Goal: Transaction & Acquisition: Purchase product/service

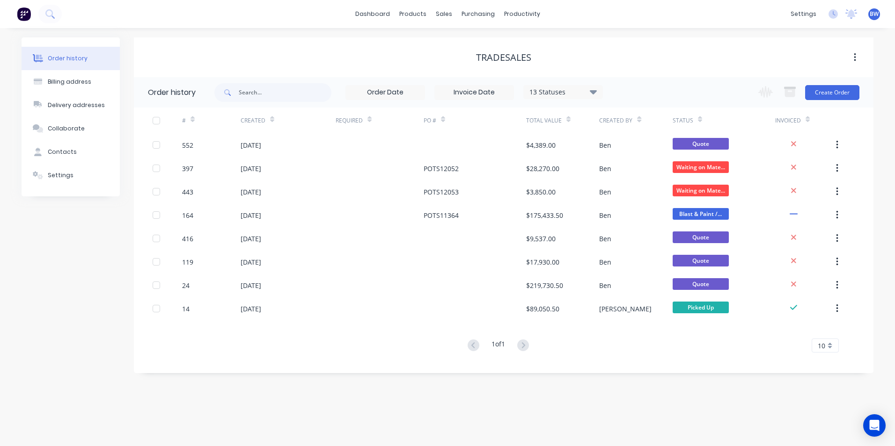
click at [826, 94] on button "Create Order" at bounding box center [832, 92] width 54 height 15
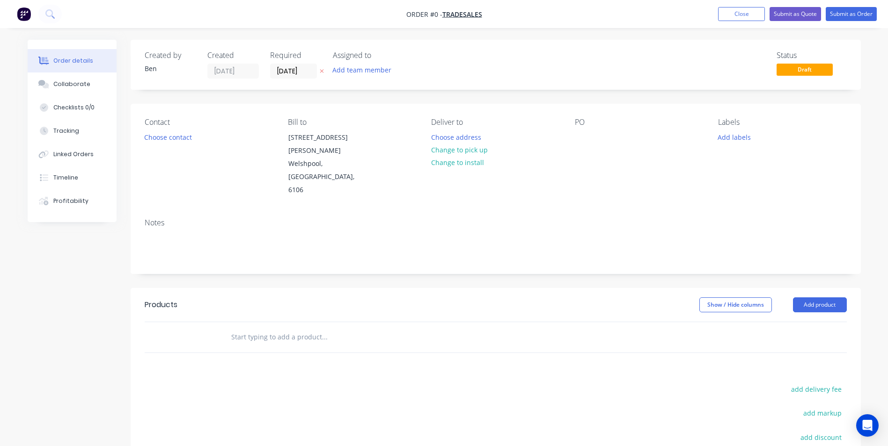
click at [319, 72] on button at bounding box center [322, 71] width 10 height 11
click at [454, 151] on button "Change to pick up" at bounding box center [459, 150] width 66 height 13
click at [818, 298] on button "Add product" at bounding box center [820, 305] width 54 height 15
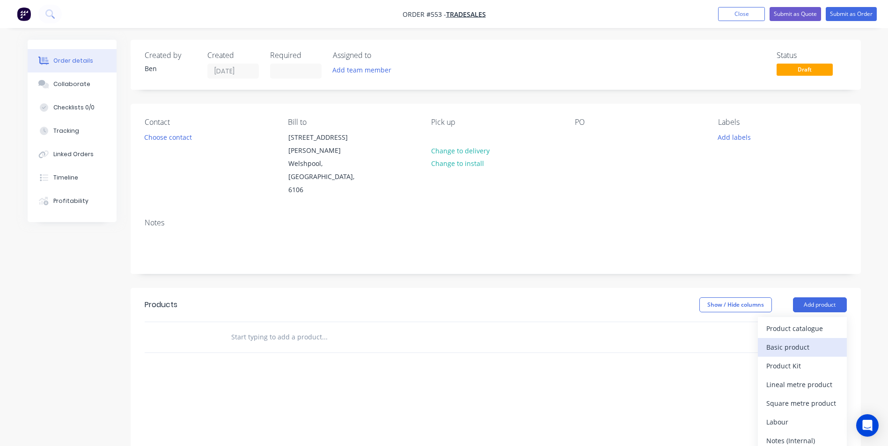
click at [787, 341] on div "Basic product" at bounding box center [802, 348] width 72 height 14
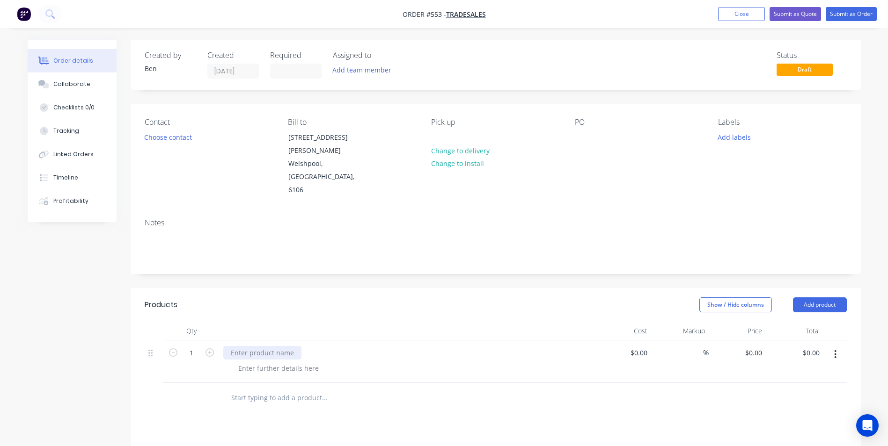
click at [255, 346] on div at bounding box center [262, 353] width 78 height 14
click at [294, 346] on div "Supply and fabricate" at bounding box center [263, 353] width 80 height 14
click at [431, 346] on div "Supply and fabricate A-Frame steel rack 4000L x 1800W x 2205H (20661)" at bounding box center [343, 353] width 240 height 14
drag, startPoint x: 479, startPoint y: 327, endPoint x: 231, endPoint y: 323, distance: 248.5
click at [231, 346] on div "Supply and fabricate A-Frame steel rack 4000L x 1800W x 2205H (Drawing 20661)" at bounding box center [357, 353] width 268 height 14
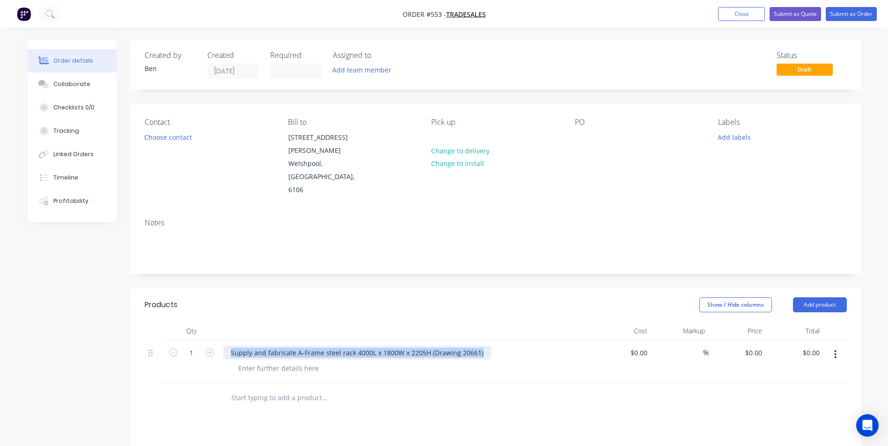
click at [480, 346] on div "Supply and fabricate A-Frame steel rack 4000L x 1800W x 2205H (Drawing 20661)" at bounding box center [357, 353] width 268 height 14
click at [755, 346] on input "0" at bounding box center [755, 353] width 22 height 14
type input "$5,120.00"
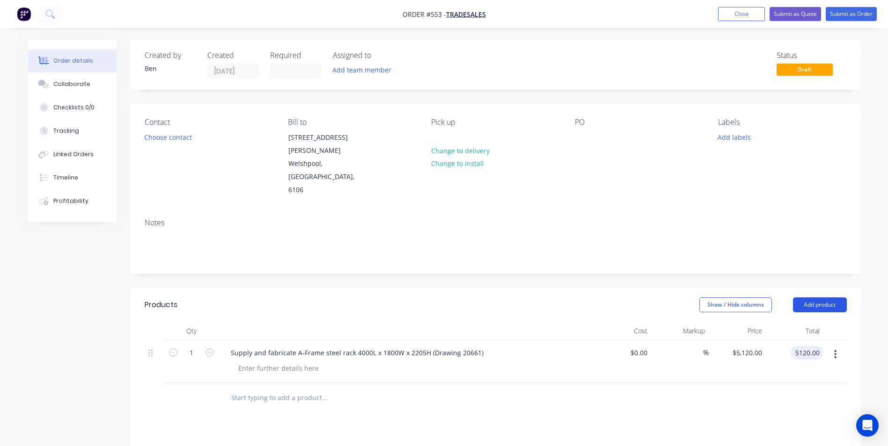
type input "$5,120.00"
click at [822, 298] on button "Add product" at bounding box center [820, 305] width 54 height 15
drag, startPoint x: 807, startPoint y: 324, endPoint x: 785, endPoint y: 329, distance: 22.1
click at [807, 341] on div "Basic product" at bounding box center [802, 348] width 72 height 14
click at [229, 389] on div at bounding box center [262, 396] width 78 height 14
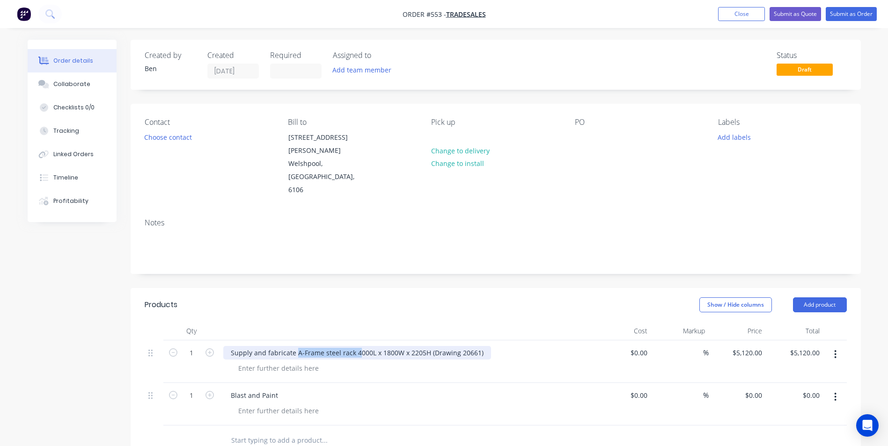
drag, startPoint x: 294, startPoint y: 328, endPoint x: 475, endPoint y: 329, distance: 180.6
click at [475, 346] on div "Supply and fabricate A-Frame steel rack 4000L x 1800W x 2205H (Drawing 20661)" at bounding box center [357, 353] width 268 height 14
drag, startPoint x: 477, startPoint y: 328, endPoint x: 296, endPoint y: 326, distance: 181.1
click at [296, 346] on div "Supply and fabricate A-Frame steel rack 4000L x 1800W x 2205H (Drawing 20661)" at bounding box center [357, 353] width 268 height 14
copy div "A-Frame steel rack 4000L x 1800W x 2205H (Drawing 20661)"
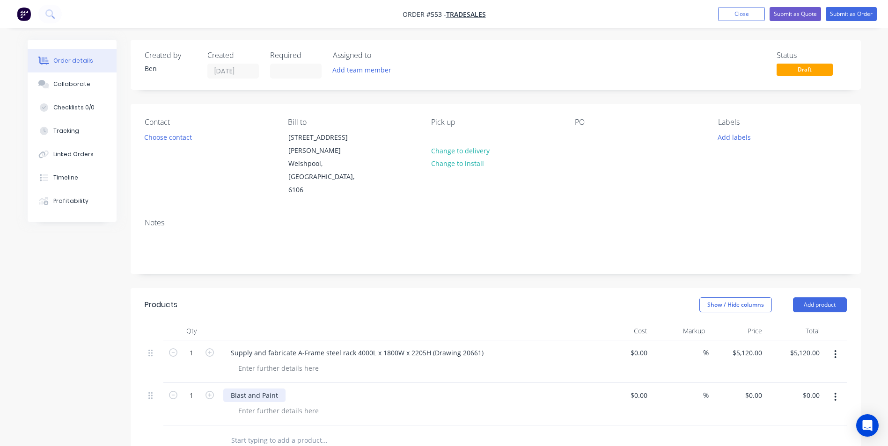
click at [282, 389] on div "Blast and Paint" at bounding box center [254, 396] width 62 height 14
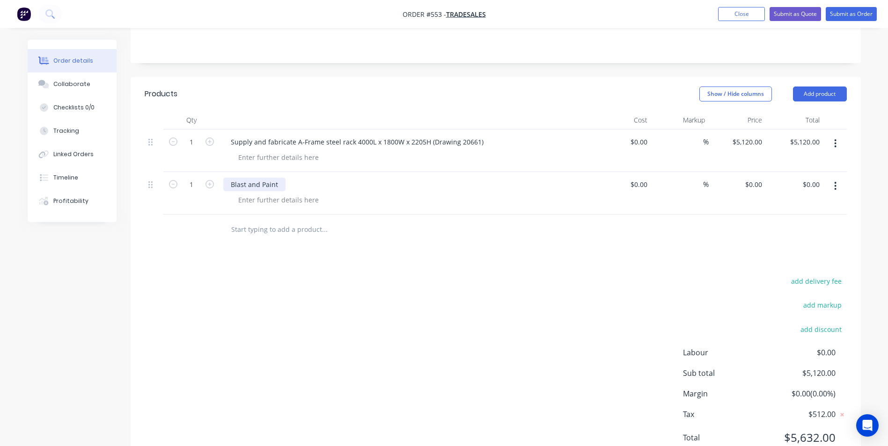
scroll to position [222, 0]
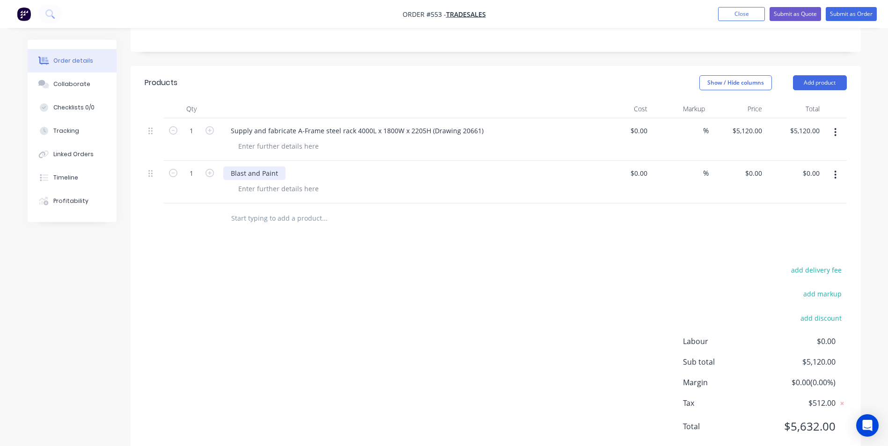
click at [279, 167] on div "Blast and Paint" at bounding box center [254, 174] width 62 height 14
click at [266, 182] on div at bounding box center [278, 189] width 95 height 14
click at [751, 167] on div "0 $0.00" at bounding box center [752, 174] width 25 height 14
type input "$1,485.00"
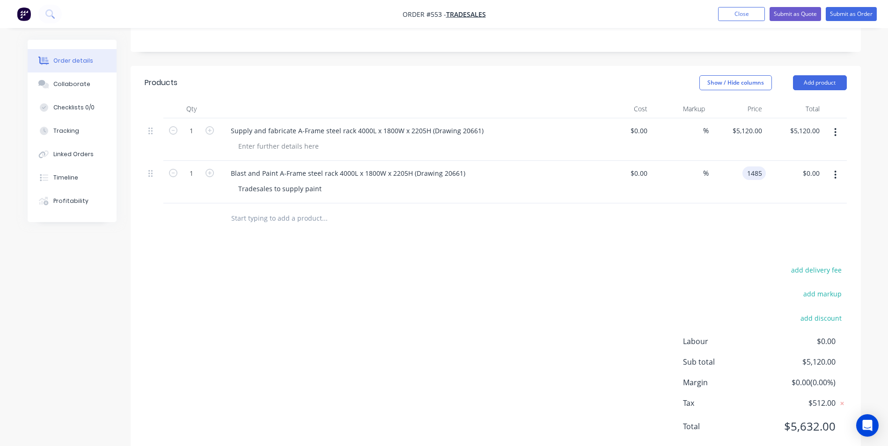
type input "1485.00"
type input "1485"
type input "$1,485.00"
click at [745, 167] on div "1485 1485" at bounding box center [753, 174] width 23 height 14
type input "$1,685.00"
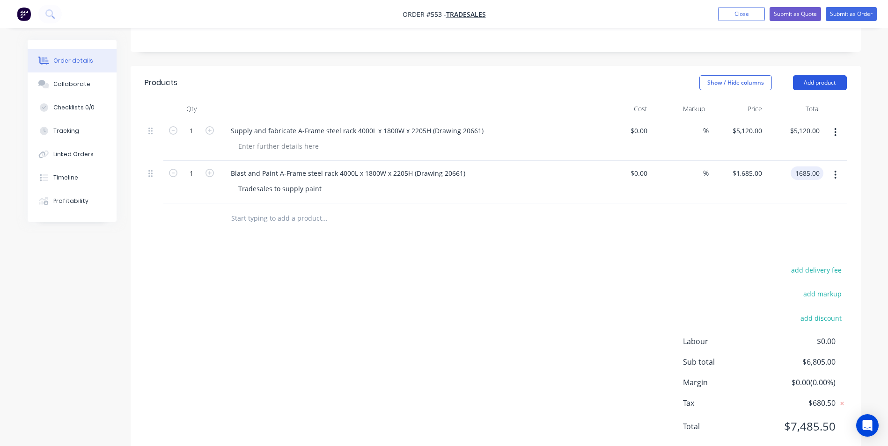
type input "$1,685.00"
click at [829, 75] on button "Add product" at bounding box center [820, 82] width 54 height 15
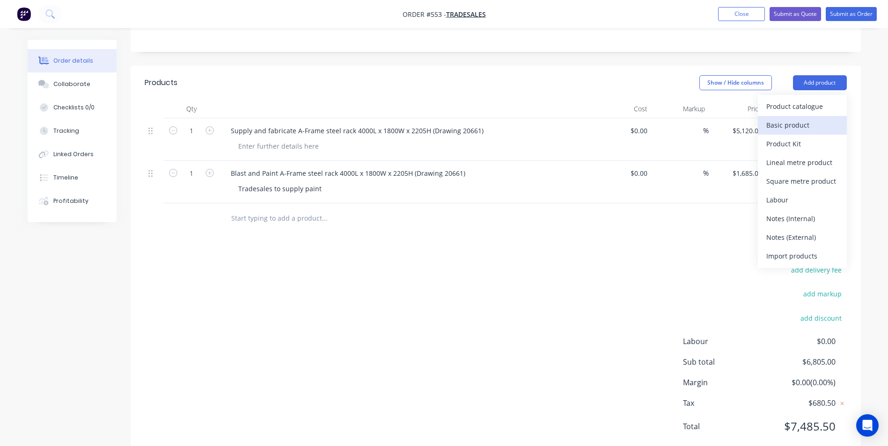
click at [806, 118] on div "Basic product" at bounding box center [802, 125] width 72 height 14
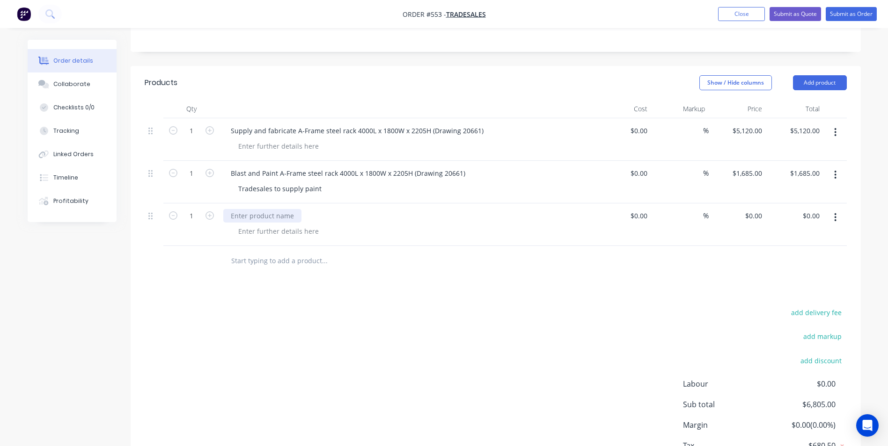
click at [242, 209] on div at bounding box center [262, 216] width 78 height 14
click at [293, 209] on div "Supply and fabricate" at bounding box center [263, 216] width 80 height 14
click at [755, 209] on input "0" at bounding box center [755, 216] width 22 height 14
type input "$6,475.00"
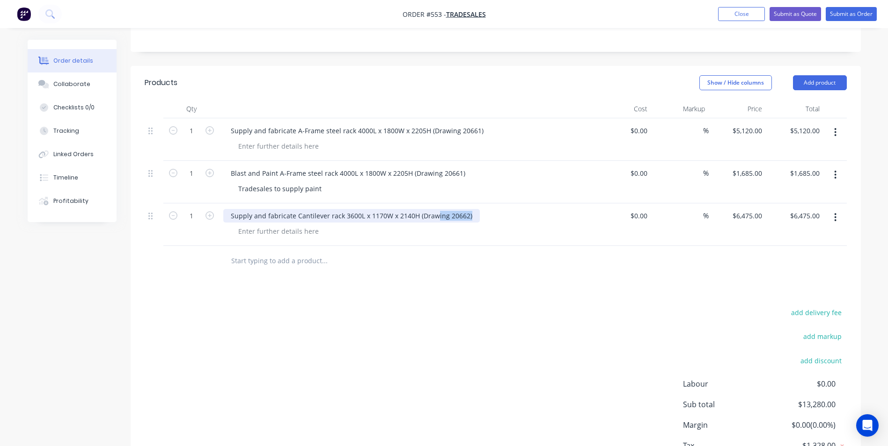
drag, startPoint x: 468, startPoint y: 192, endPoint x: 319, endPoint y: 193, distance: 148.8
click at [319, 209] on div "Supply and fabricate Cantilever rack 3600L x 1170W x 2140H (Drawing 20662)" at bounding box center [351, 216] width 256 height 14
click at [475, 209] on div "Supply and fabricate Cantilever rack 3600L x 1170W x 2140H (Drawing 20662)" at bounding box center [406, 216] width 367 height 14
drag, startPoint x: 465, startPoint y: 190, endPoint x: 297, endPoint y: 187, distance: 168.5
click at [297, 209] on div "Supply and fabricate Cantilever rack 3600L x 1170W x 2140H (Drawing 20662)" at bounding box center [351, 216] width 256 height 14
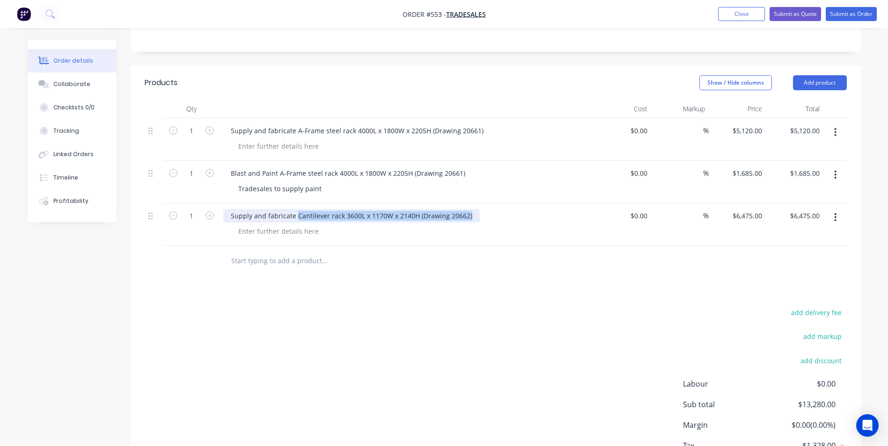
copy div "Cantilever rack 3600L x 1170W x 2140H (Drawing 20662)"
click at [861, 74] on div "Order details Collaborate Checklists 0/0 Tracking Linked Orders Timeline Profit…" at bounding box center [444, 166] width 852 height 698
click at [837, 75] on button "Add product" at bounding box center [820, 82] width 54 height 15
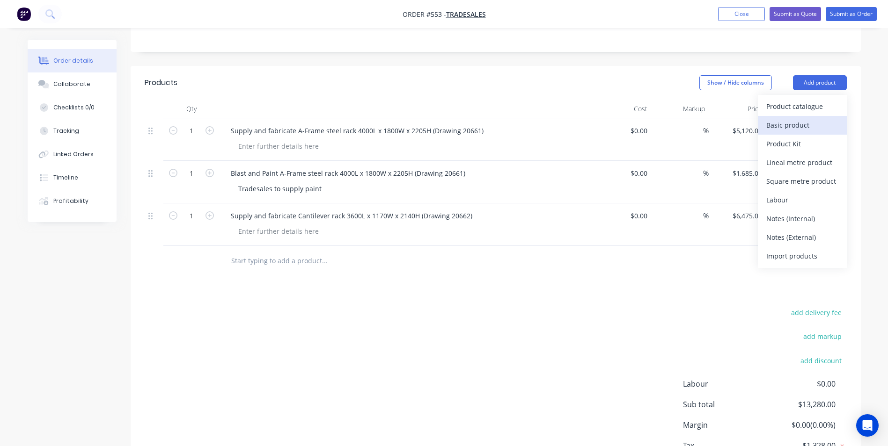
click at [801, 118] on div "Basic product" at bounding box center [802, 125] width 72 height 14
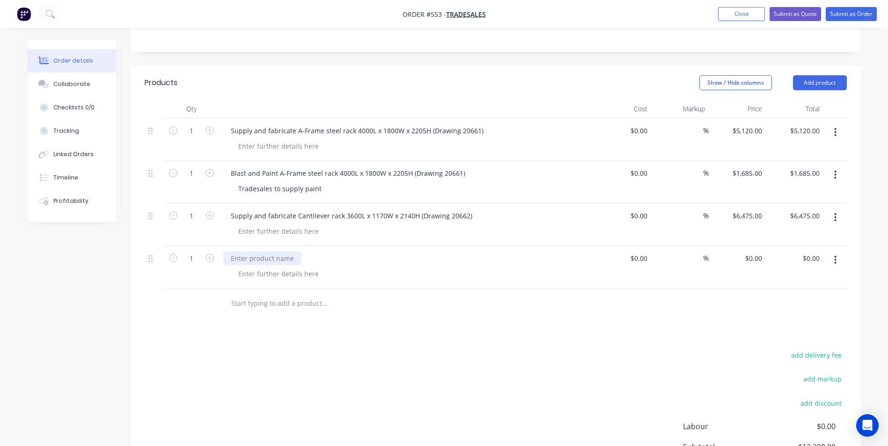
click at [243, 252] on div at bounding box center [262, 259] width 78 height 14
click at [754, 252] on div "0 $0.00" at bounding box center [752, 259] width 25 height 14
type input "$1,710.00"
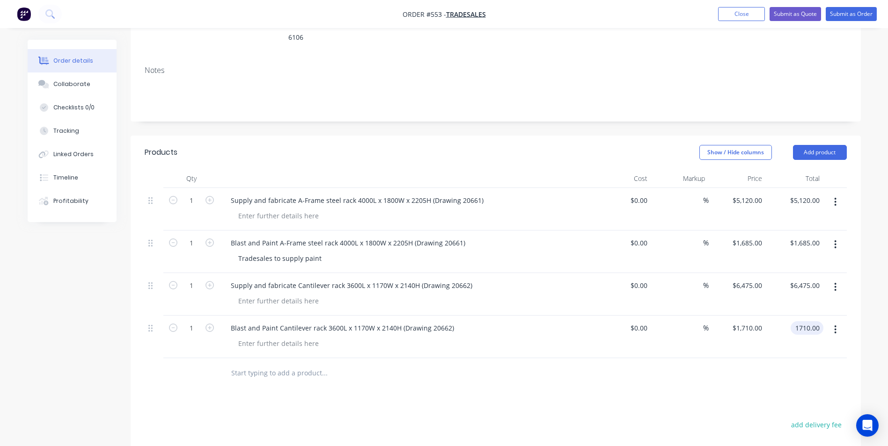
scroll to position [167, 0]
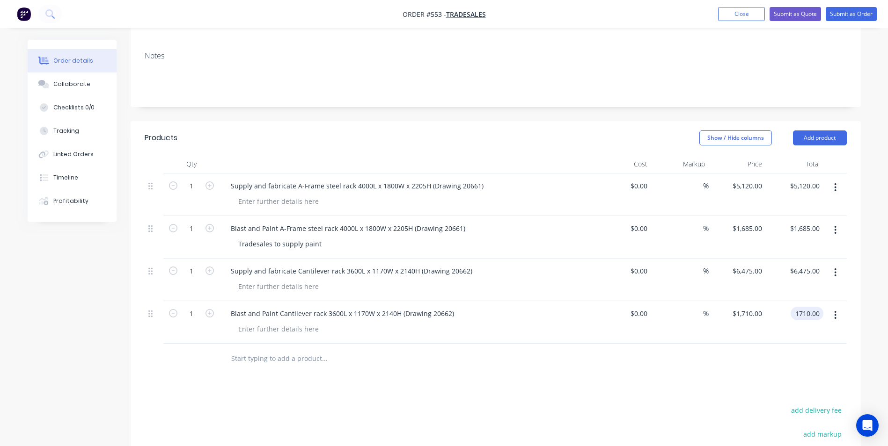
type input "$1,710.00"
click at [512, 356] on div "Products Show / Hide columns Add product Qty Cost Markup Price Total 1 Supply a…" at bounding box center [496, 360] width 730 height 478
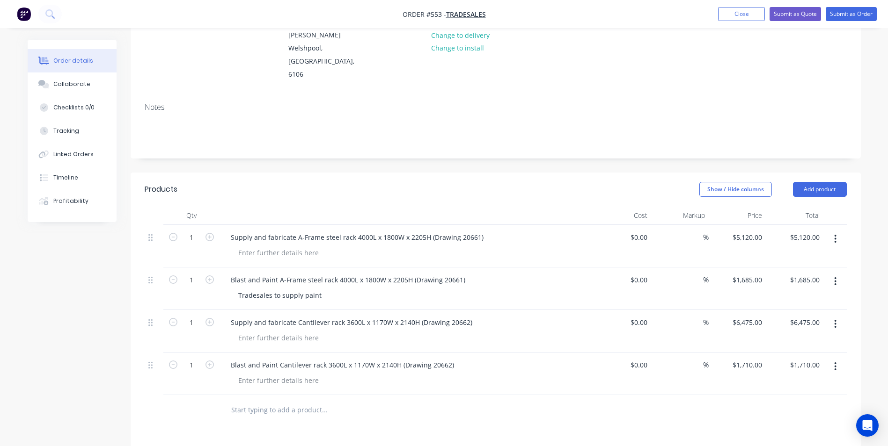
scroll to position [140, 0]
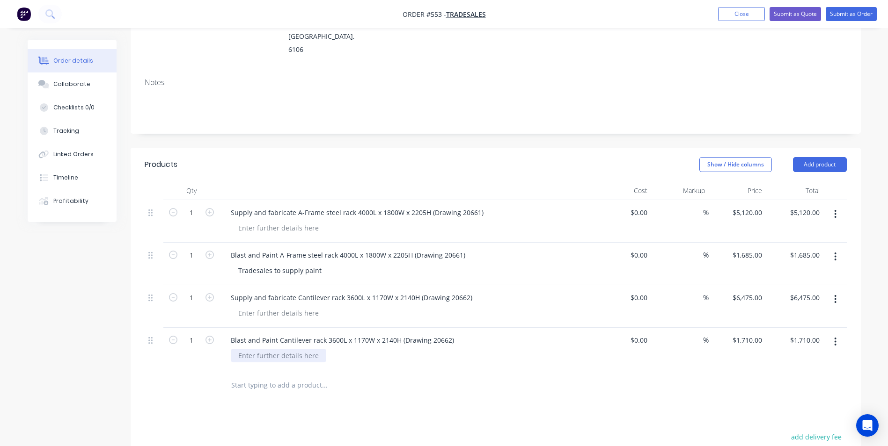
click at [256, 349] on div at bounding box center [278, 356] width 95 height 14
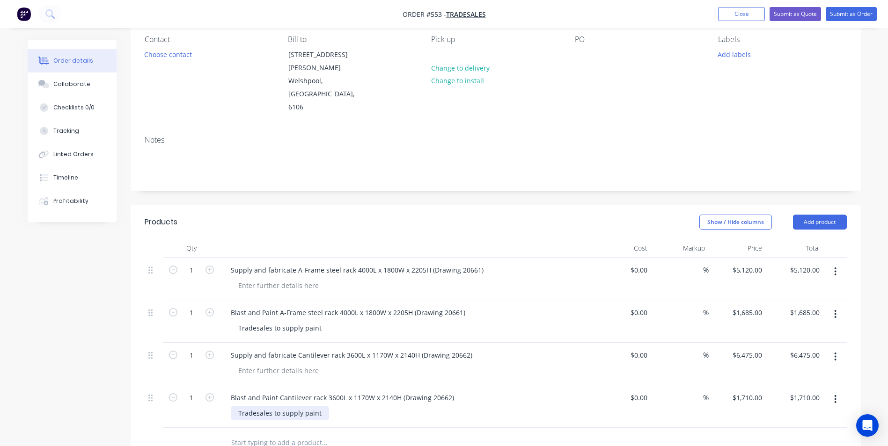
scroll to position [0, 0]
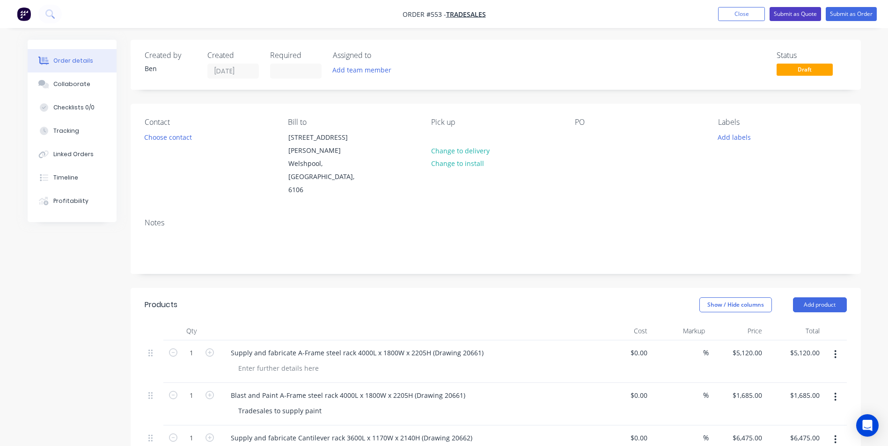
click at [804, 16] on button "Submit as Quote" at bounding box center [794, 14] width 51 height 14
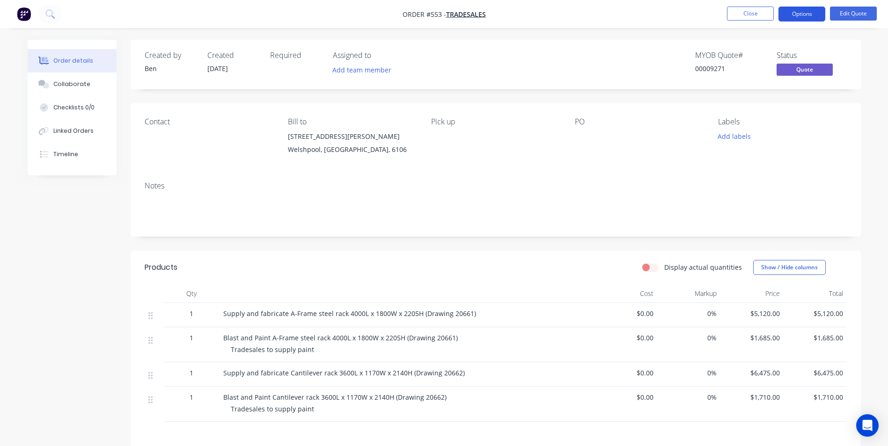
click at [788, 19] on button "Options" at bounding box center [801, 14] width 47 height 15
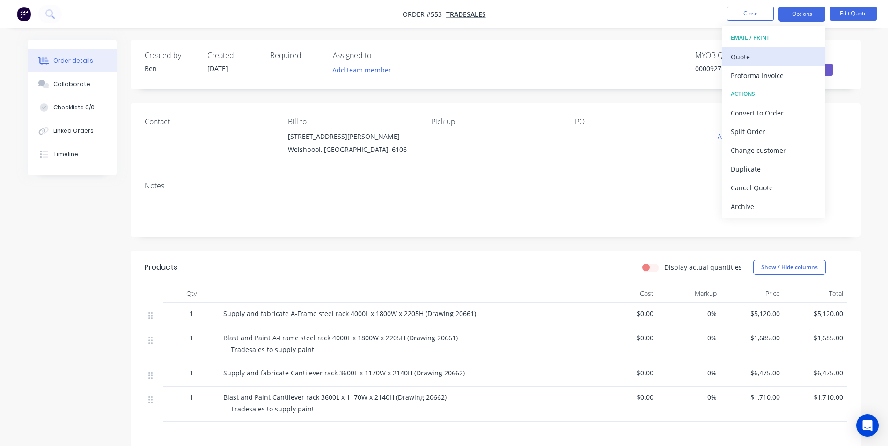
click at [755, 54] on div "Quote" at bounding box center [774, 57] width 86 height 14
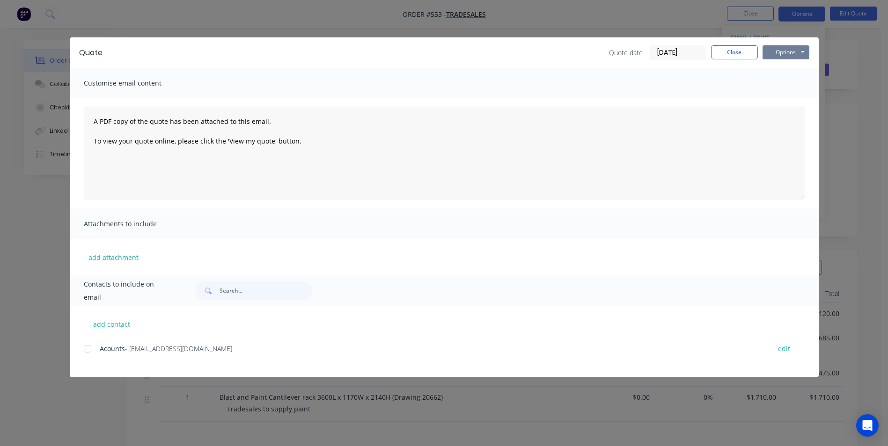
click at [776, 53] on button "Options" at bounding box center [785, 52] width 47 height 14
click at [770, 66] on button "Preview" at bounding box center [792, 68] width 60 height 15
click at [729, 50] on button "Close" at bounding box center [734, 52] width 47 height 14
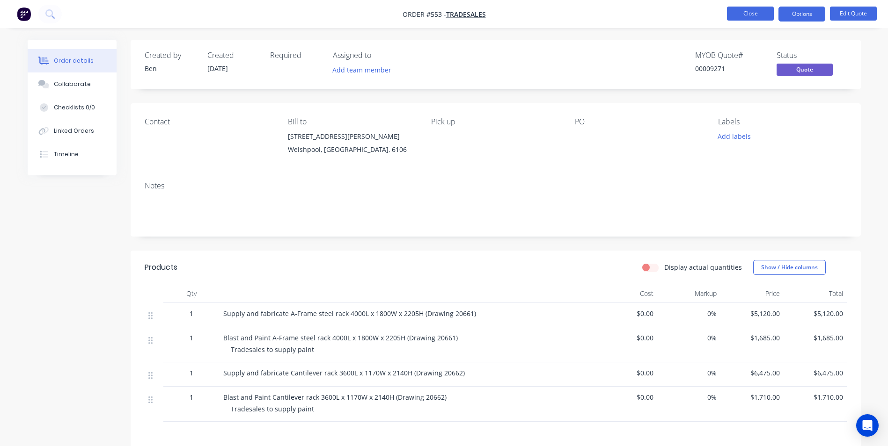
click at [731, 16] on button "Close" at bounding box center [750, 14] width 47 height 14
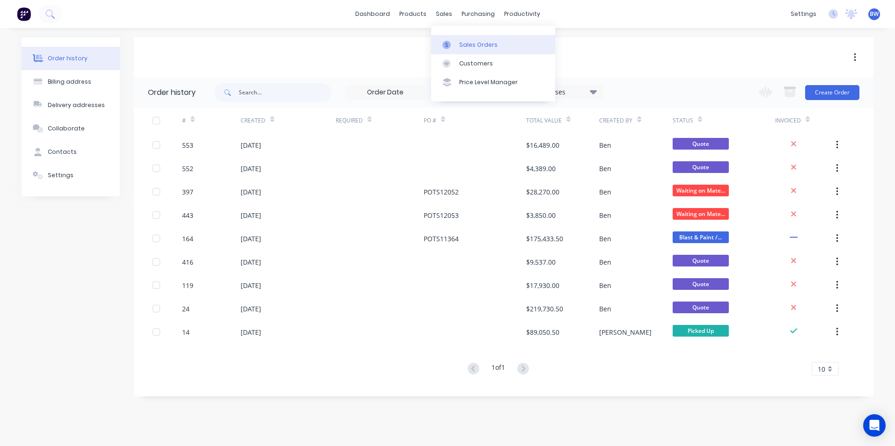
click at [459, 48] on div "Sales Orders" at bounding box center [478, 45] width 38 height 8
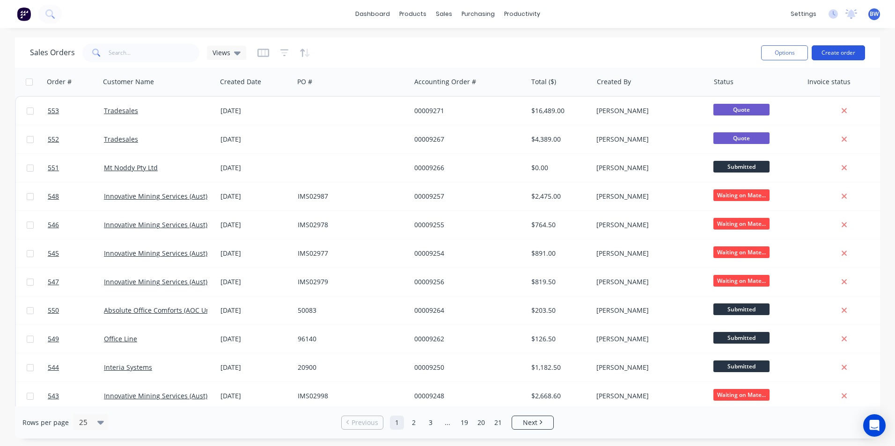
click at [840, 53] on button "Create order" at bounding box center [837, 52] width 53 height 15
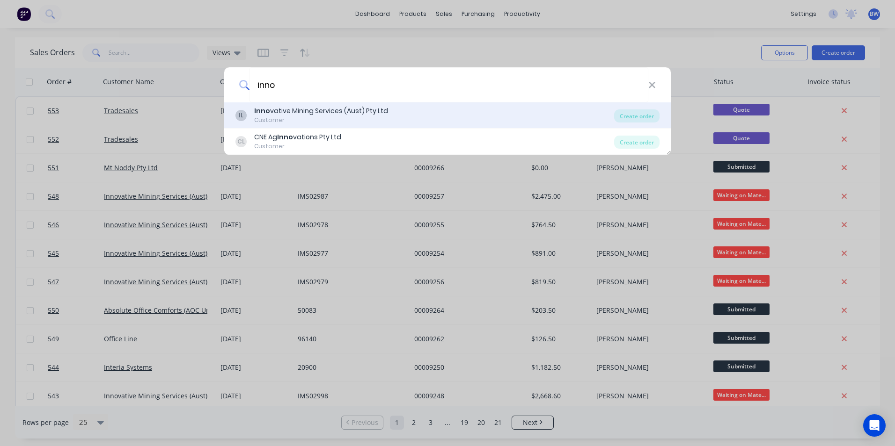
type input "inno"
click at [382, 113] on div "Inno vative Mining Services (Aust) Pty Ltd" at bounding box center [321, 111] width 134 height 10
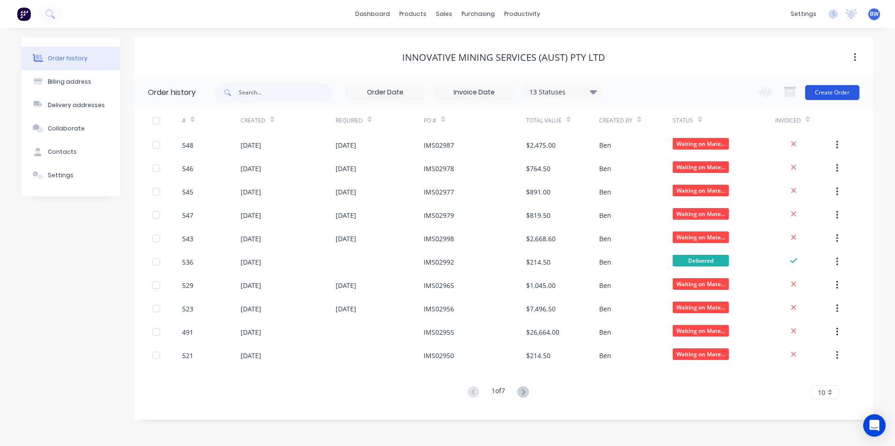
click at [828, 91] on button "Create Order" at bounding box center [832, 92] width 54 height 15
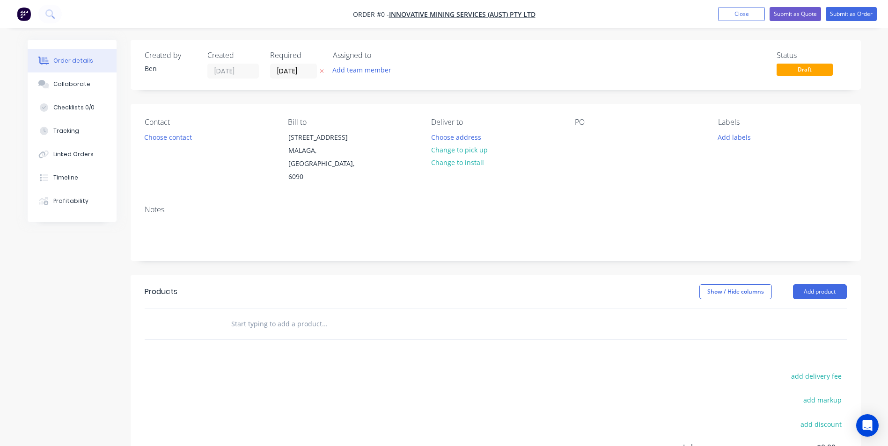
click at [323, 71] on icon at bounding box center [322, 71] width 4 height 6
click at [445, 140] on button "Choose address" at bounding box center [456, 137] width 60 height 13
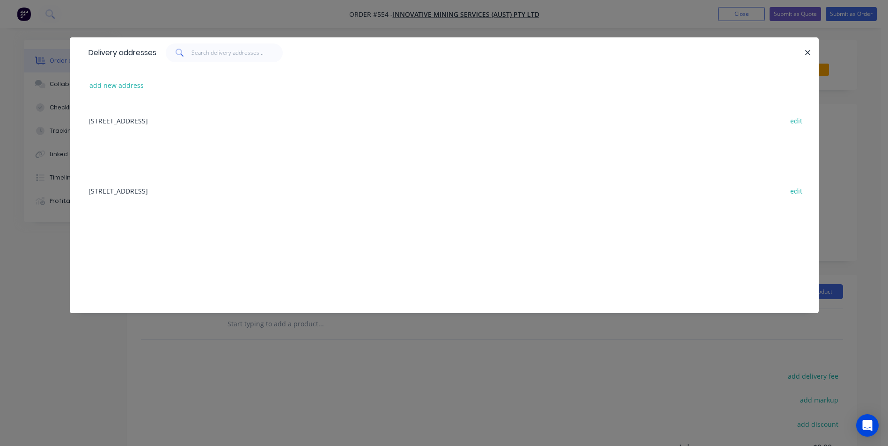
click at [227, 118] on div "[STREET_ADDRESS] edit" at bounding box center [444, 120] width 721 height 35
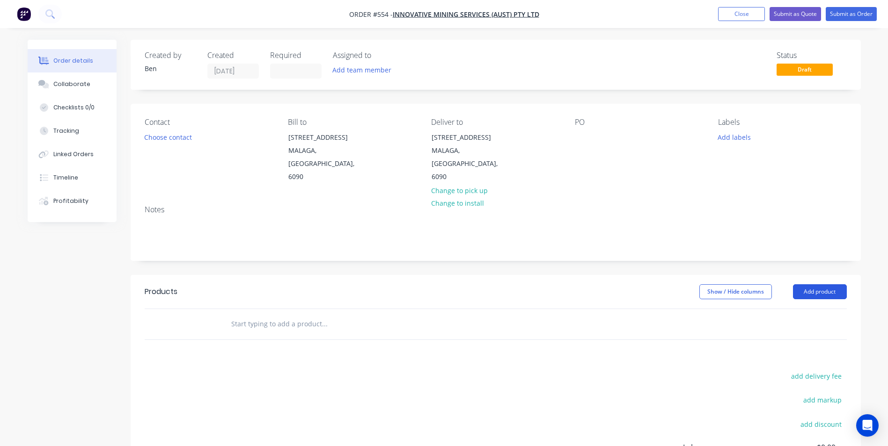
click at [810, 285] on button "Add product" at bounding box center [820, 292] width 54 height 15
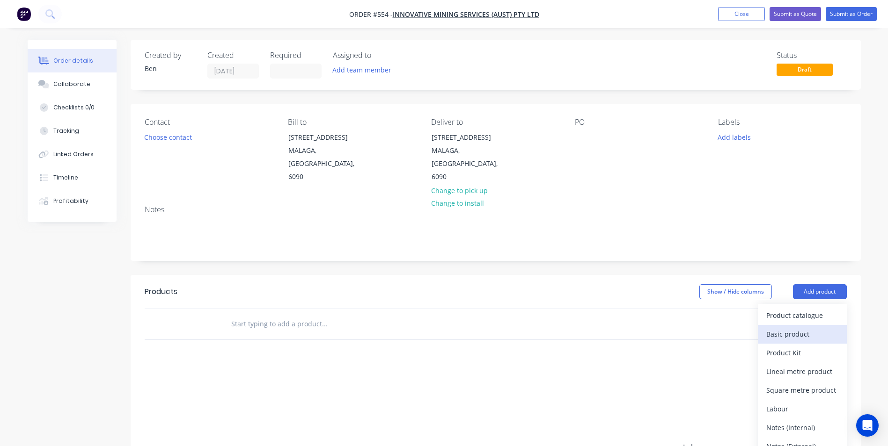
click at [795, 328] on div "Basic product" at bounding box center [802, 335] width 72 height 14
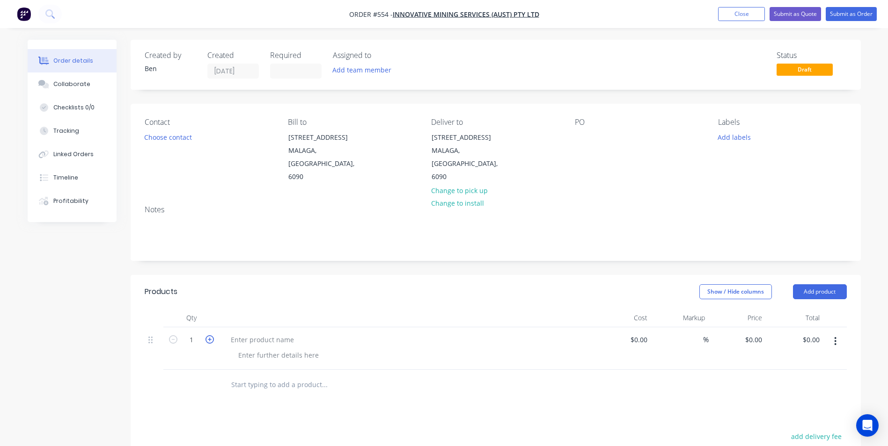
click at [209, 336] on icon "button" at bounding box center [209, 340] width 8 height 8
type input "2"
click at [247, 333] on div at bounding box center [262, 340] width 78 height 14
click at [229, 333] on div at bounding box center [262, 340] width 78 height 14
click at [296, 333] on div "Supply and fabricate" at bounding box center [263, 340] width 80 height 14
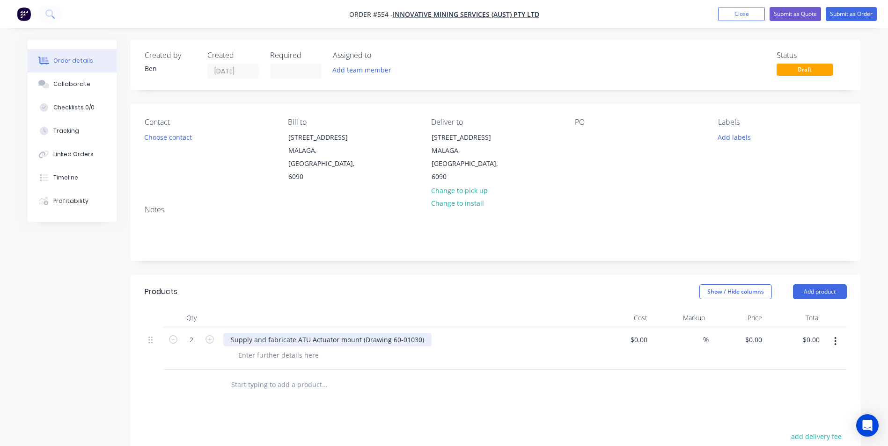
click at [416, 333] on div "Supply and fabricate ATU Actuator mount (Drawing 60-01030)" at bounding box center [327, 340] width 208 height 14
click at [756, 333] on input "0" at bounding box center [755, 340] width 22 height 14
type input "$295.00"
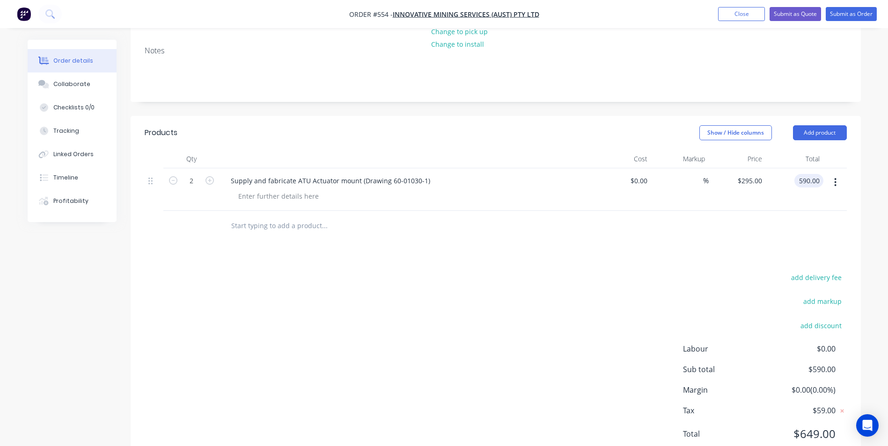
scroll to position [180, 0]
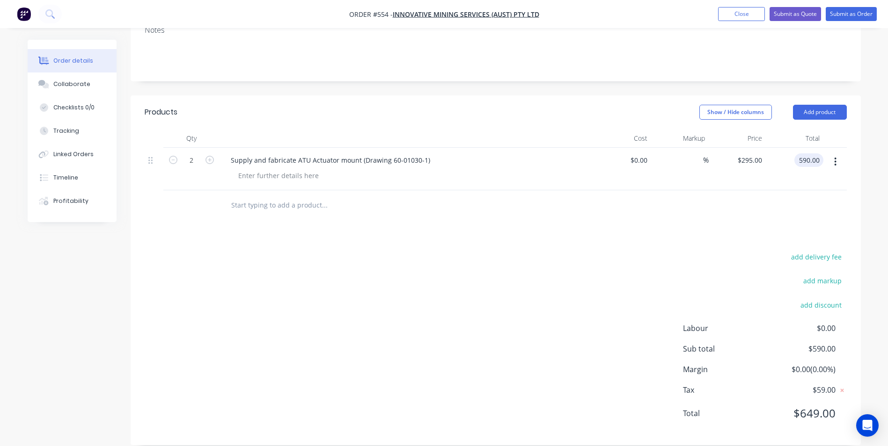
type input "$590.00"
click at [514, 347] on div "add delivery fee add markup add discount Labour $0.00 Sub total $590.00 Margin …" at bounding box center [496, 341] width 702 height 181
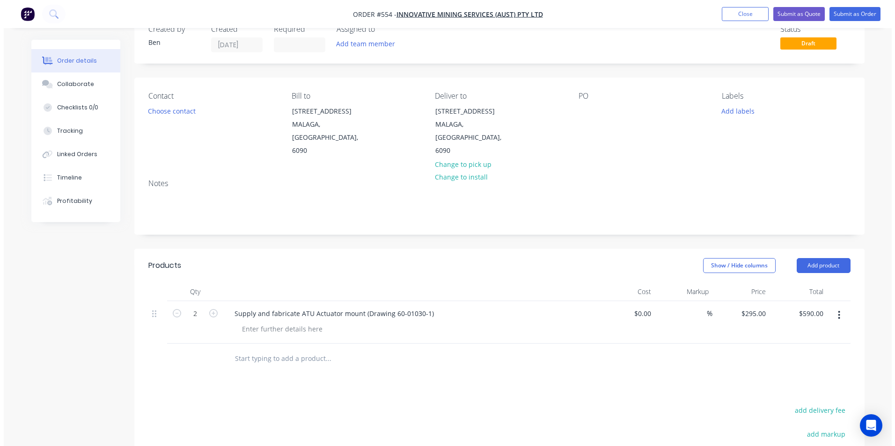
scroll to position [0, 0]
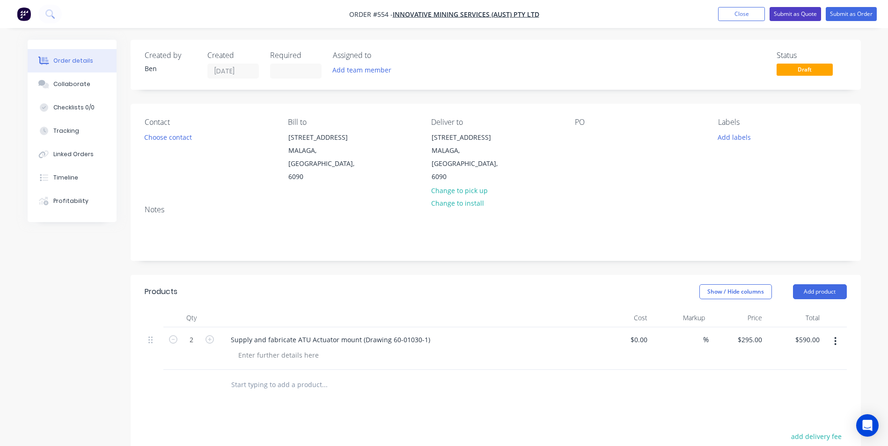
click at [801, 17] on button "Submit as Quote" at bounding box center [794, 14] width 51 height 14
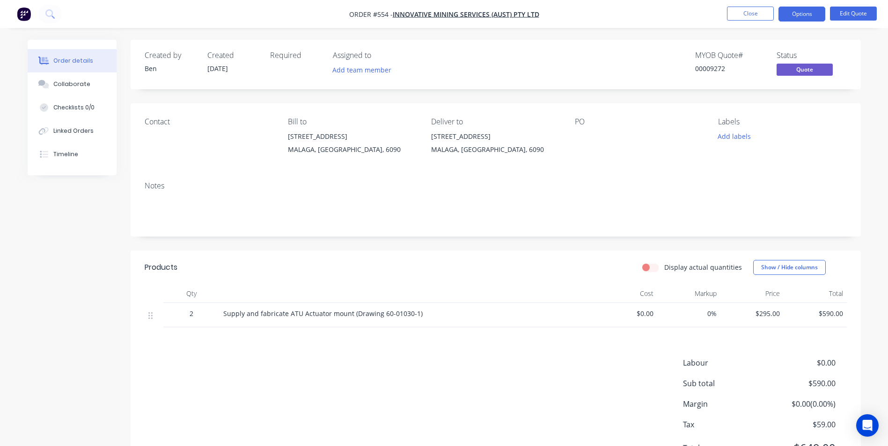
click at [801, 17] on button "Options" at bounding box center [801, 14] width 47 height 15
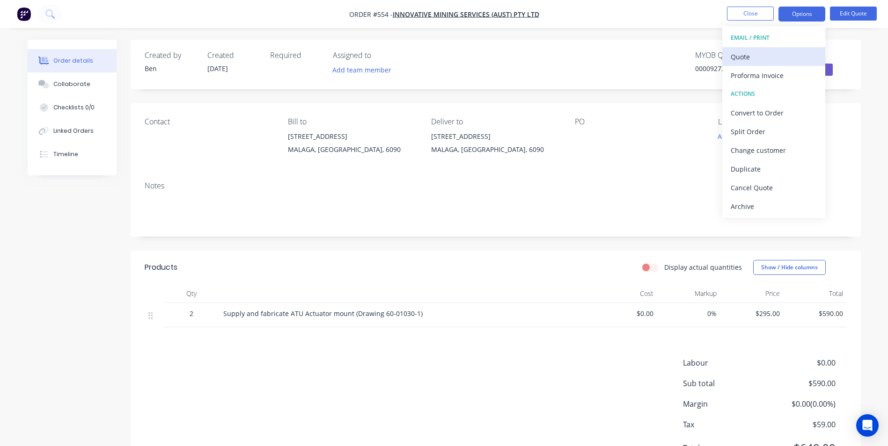
click at [766, 50] on div "Quote" at bounding box center [774, 57] width 86 height 14
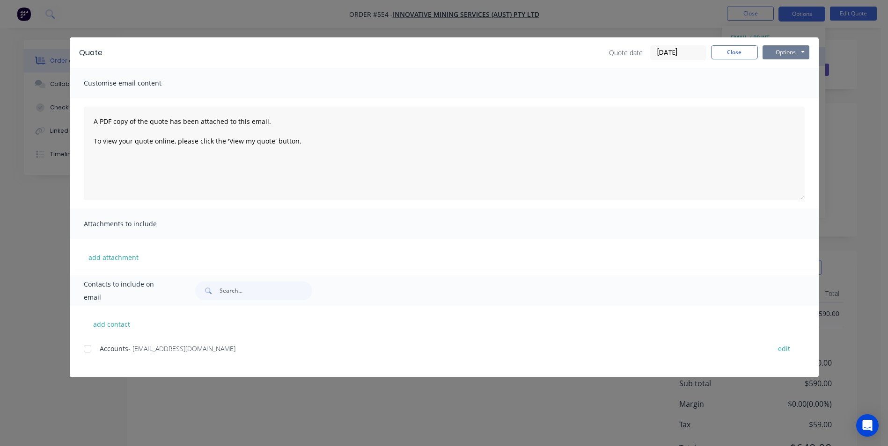
click at [766, 50] on button "Options" at bounding box center [785, 52] width 47 height 14
click at [769, 65] on button "Preview" at bounding box center [792, 68] width 60 height 15
drag, startPoint x: 730, startPoint y: 49, endPoint x: 732, endPoint y: 45, distance: 5.1
click at [730, 49] on button "Close" at bounding box center [734, 52] width 47 height 14
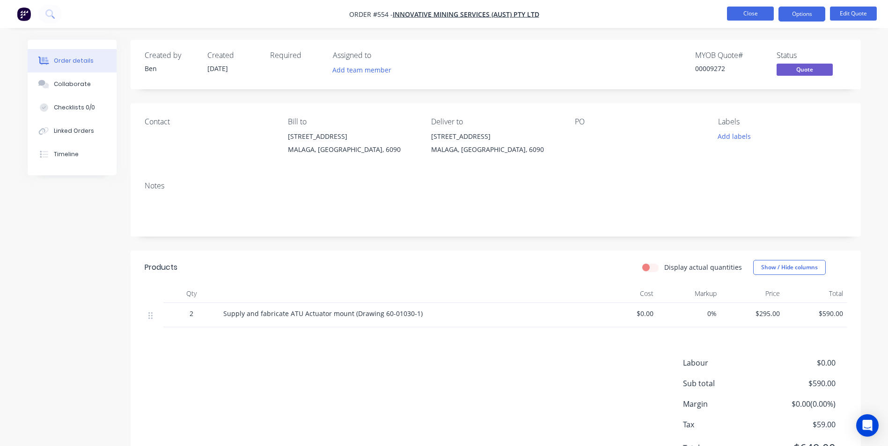
click at [754, 10] on button "Close" at bounding box center [750, 14] width 47 height 14
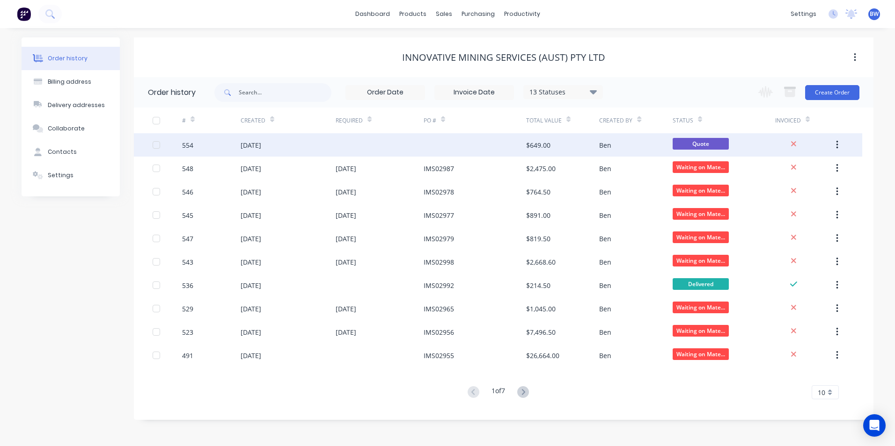
click at [537, 148] on div "$649.00" at bounding box center [538, 145] width 24 height 10
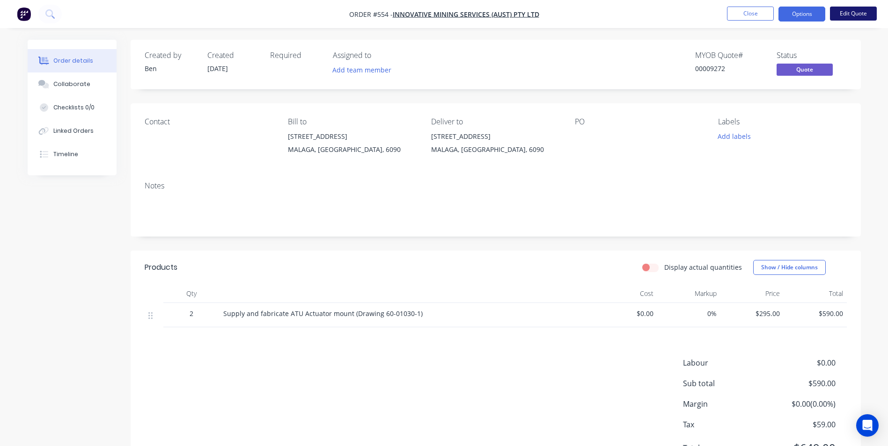
click at [844, 14] on button "Edit Quote" at bounding box center [853, 14] width 47 height 14
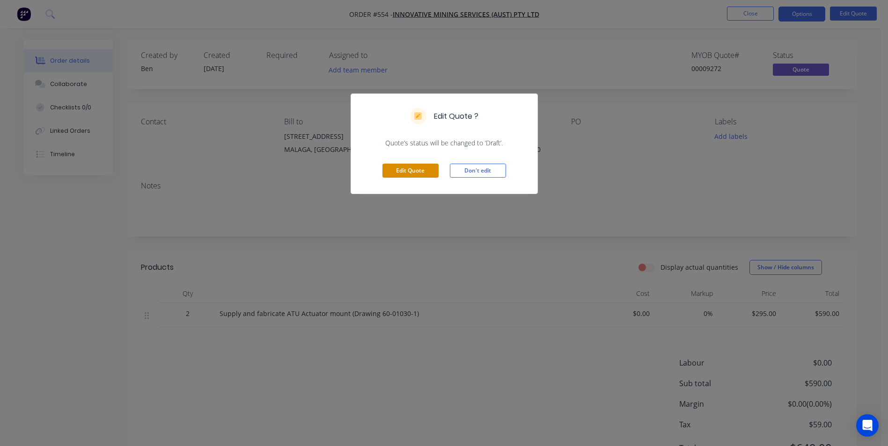
click at [427, 175] on button "Edit Quote" at bounding box center [410, 171] width 56 height 14
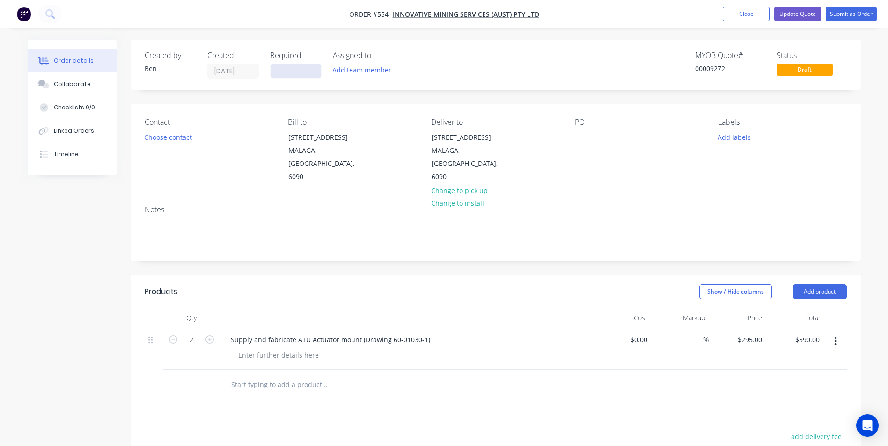
click at [299, 77] on input at bounding box center [295, 71] width 51 height 14
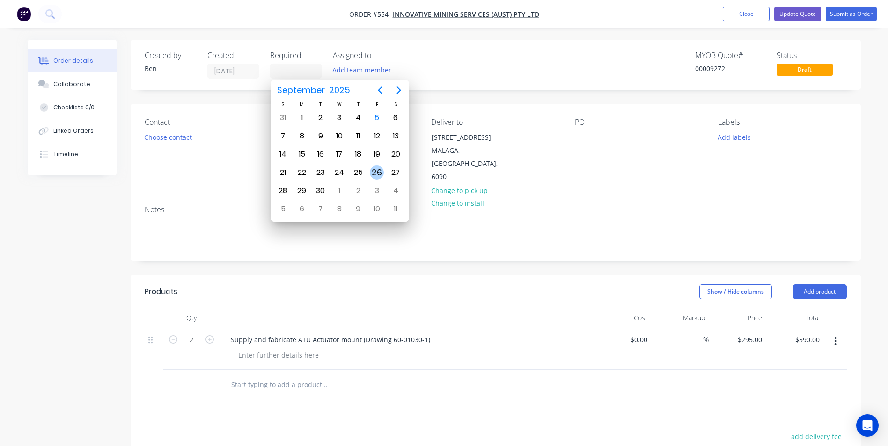
click at [375, 172] on div "26" at bounding box center [377, 173] width 14 height 14
type input "[DATE]"
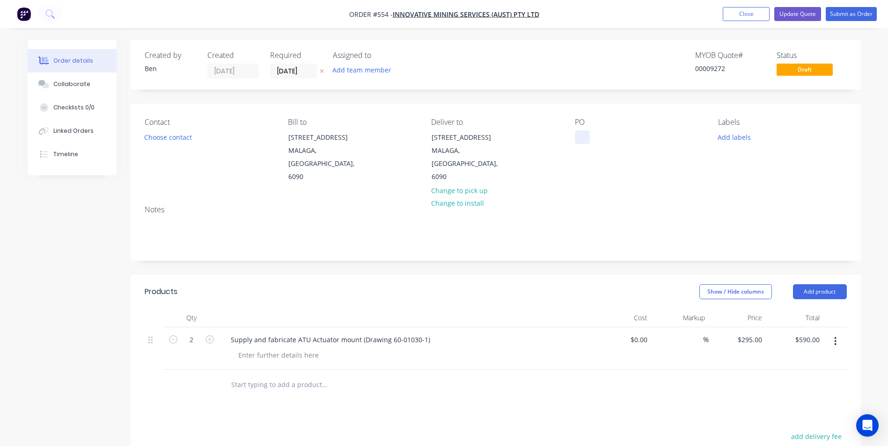
click at [583, 138] on div at bounding box center [582, 138] width 15 height 14
click at [843, 16] on button "Submit as Order" at bounding box center [851, 14] width 51 height 14
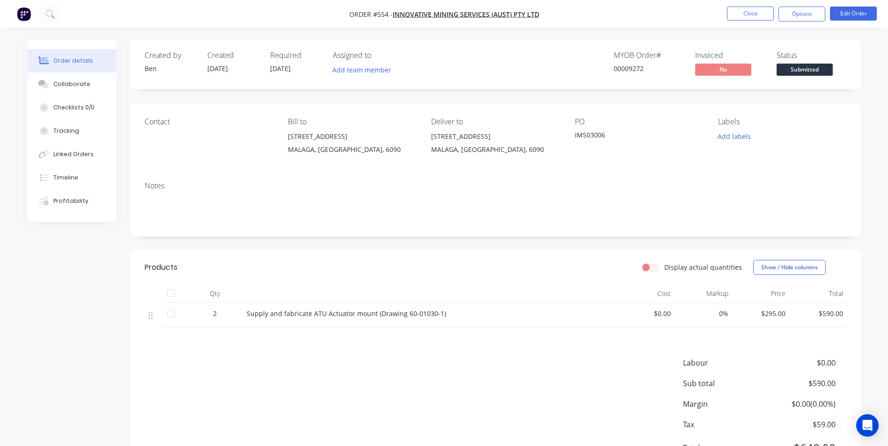
click at [811, 72] on span "Submitted" at bounding box center [804, 70] width 56 height 12
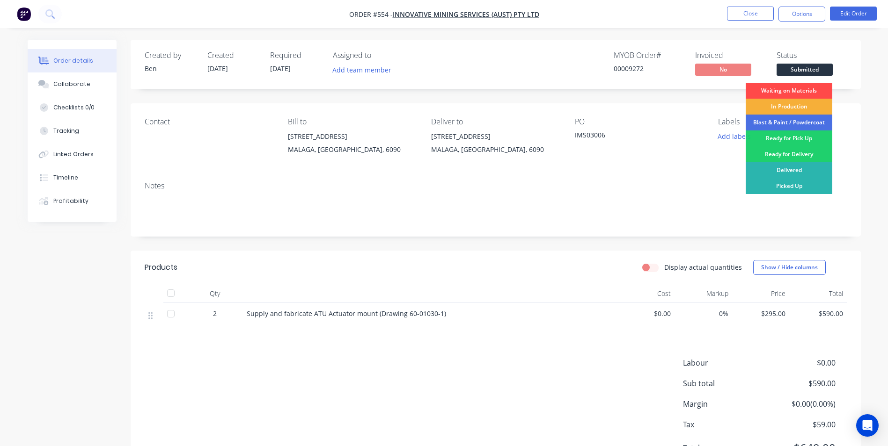
click at [804, 92] on div "Waiting on Materials" at bounding box center [788, 91] width 87 height 16
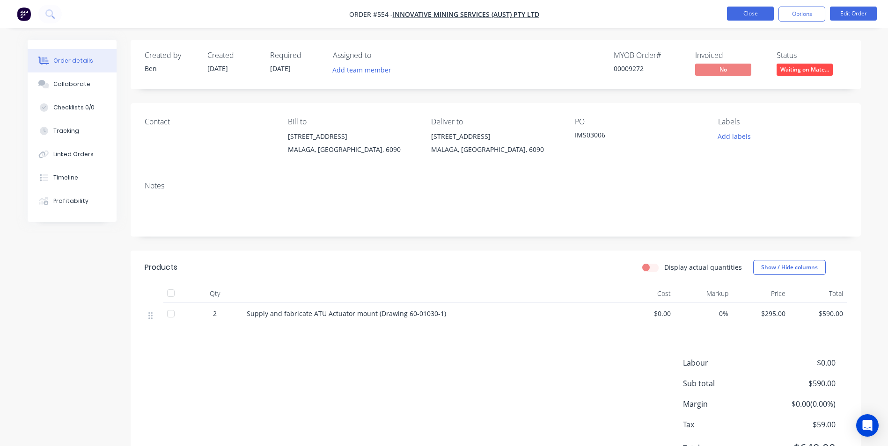
click at [749, 12] on button "Close" at bounding box center [750, 14] width 47 height 14
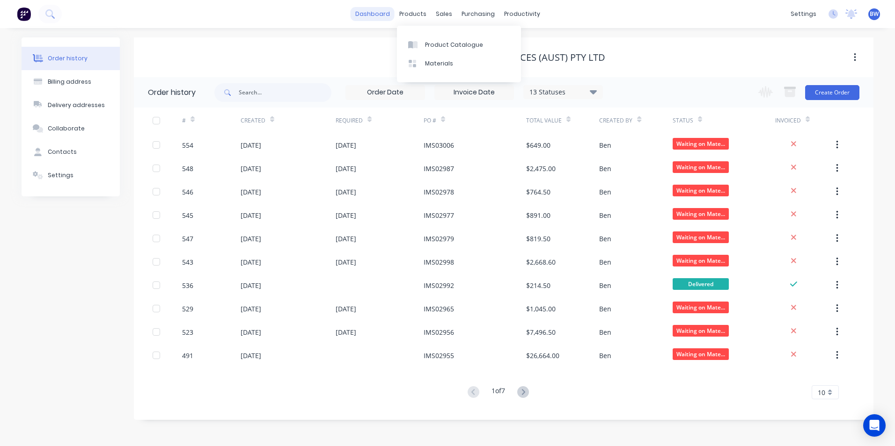
click at [388, 20] on link "dashboard" at bounding box center [373, 14] width 44 height 14
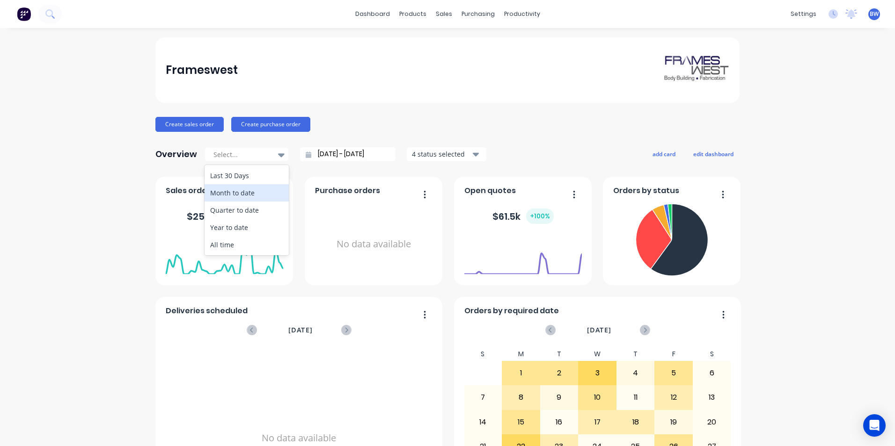
click at [258, 190] on div "Month to date" at bounding box center [247, 192] width 84 height 17
type input "[DATE] - [DATE]"
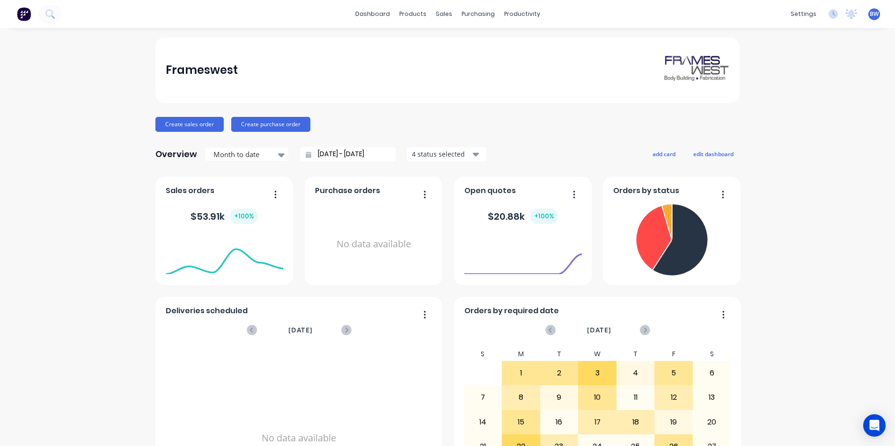
click at [872, 16] on div "BW Frameswest [PERSON_NAME] Administrator Profile Sign out" at bounding box center [874, 14] width 12 height 12
click at [870, 18] on span "BW" at bounding box center [874, 14] width 9 height 8
click at [784, 121] on div "Sign out" at bounding box center [794, 117] width 25 height 8
